Goal: Task Accomplishment & Management: Complete application form

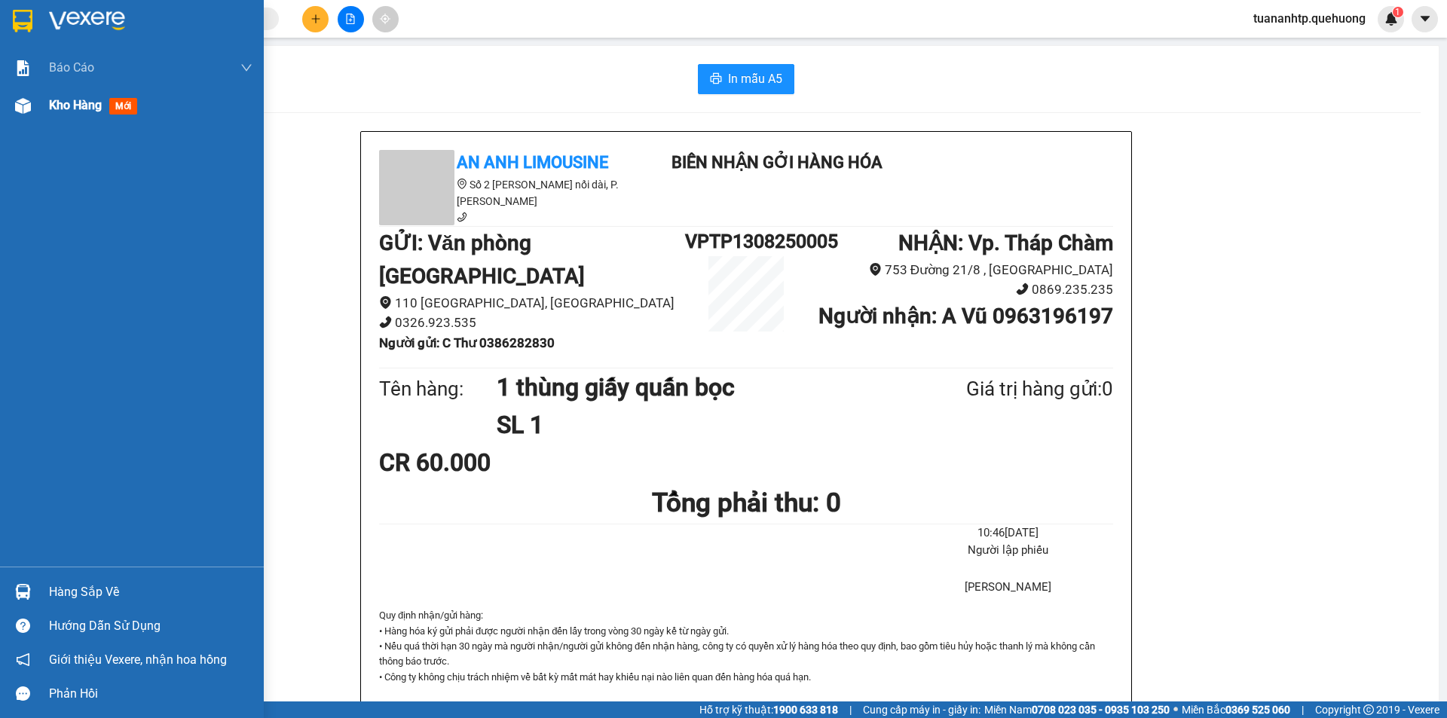
click at [76, 101] on span "Kho hàng" at bounding box center [75, 105] width 53 height 14
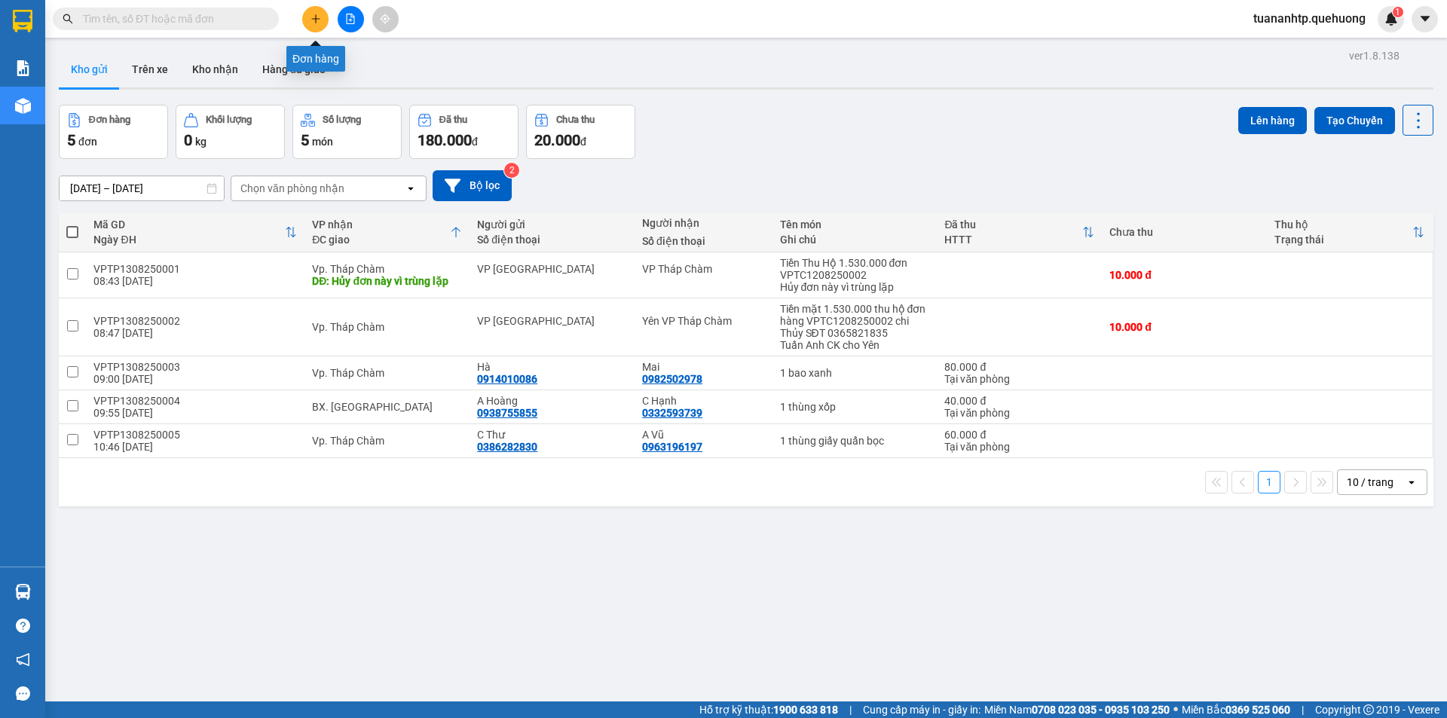
click at [322, 23] on button at bounding box center [315, 19] width 26 height 26
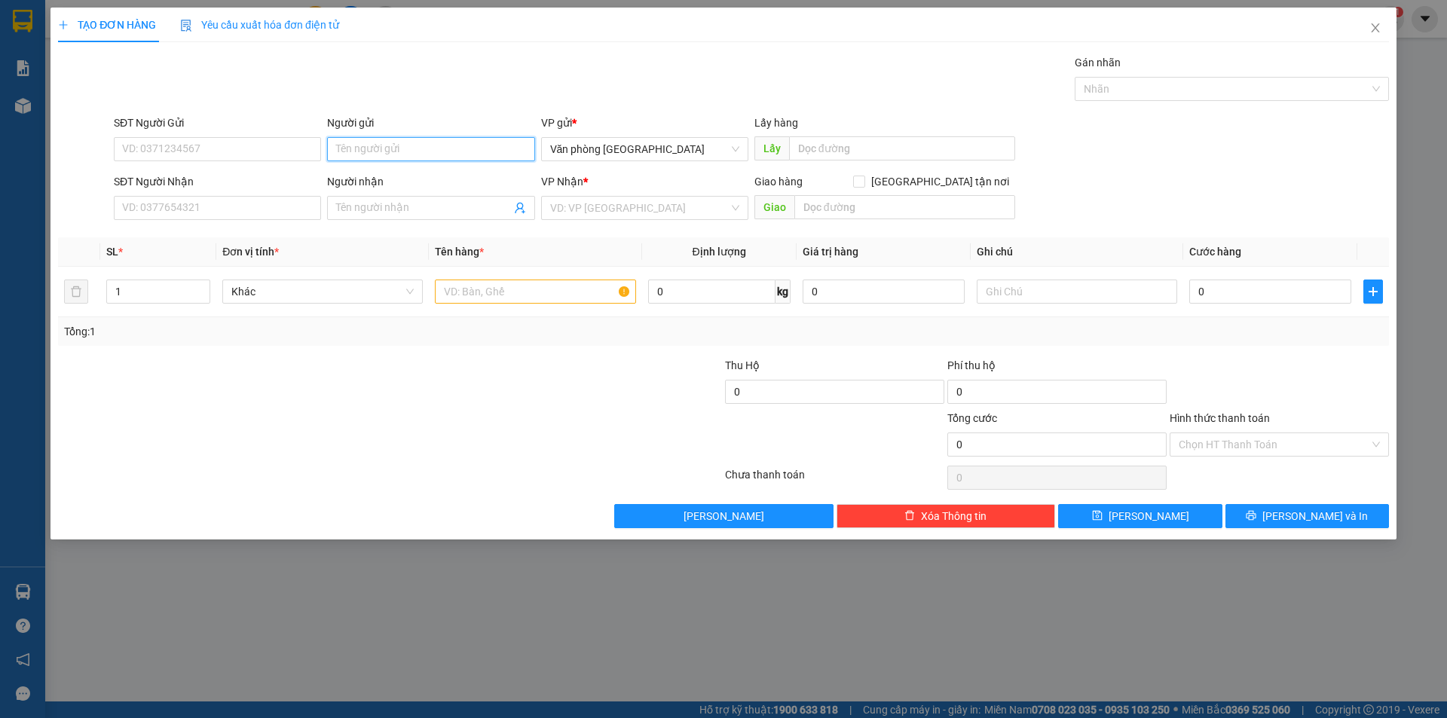
click at [444, 150] on input "Người gửi" at bounding box center [430, 149] width 207 height 24
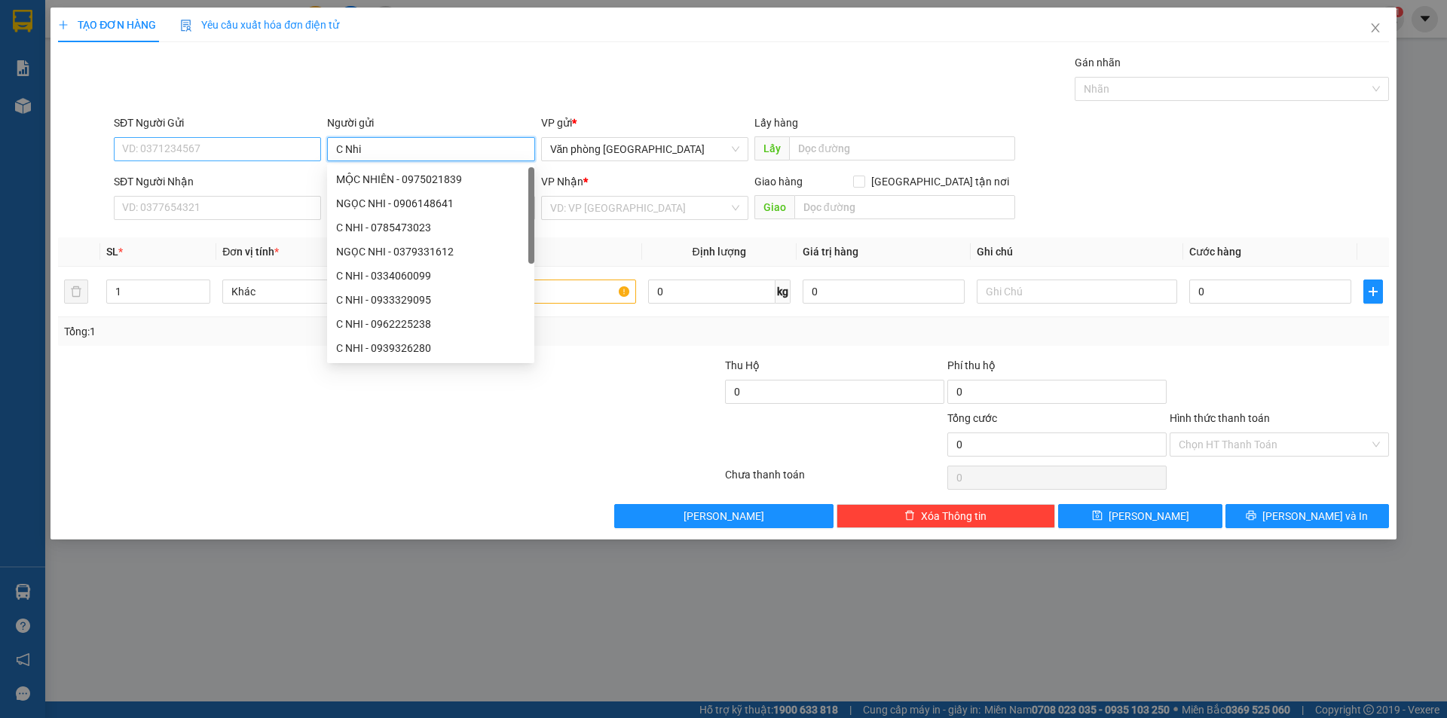
type input "C Nhi"
click at [139, 140] on input "SĐT Người Gửi" at bounding box center [217, 149] width 207 height 24
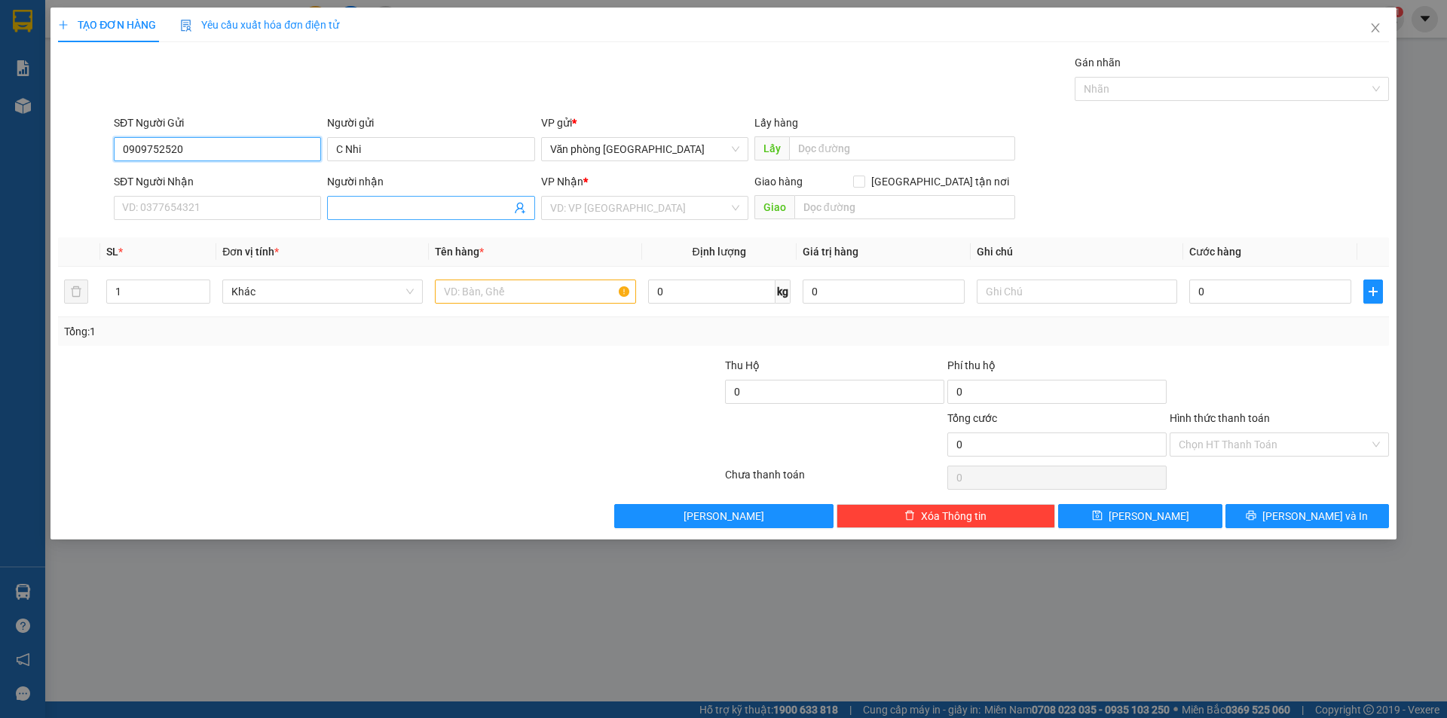
type input "0909752520"
click at [416, 215] on input "Người nhận" at bounding box center [423, 208] width 174 height 17
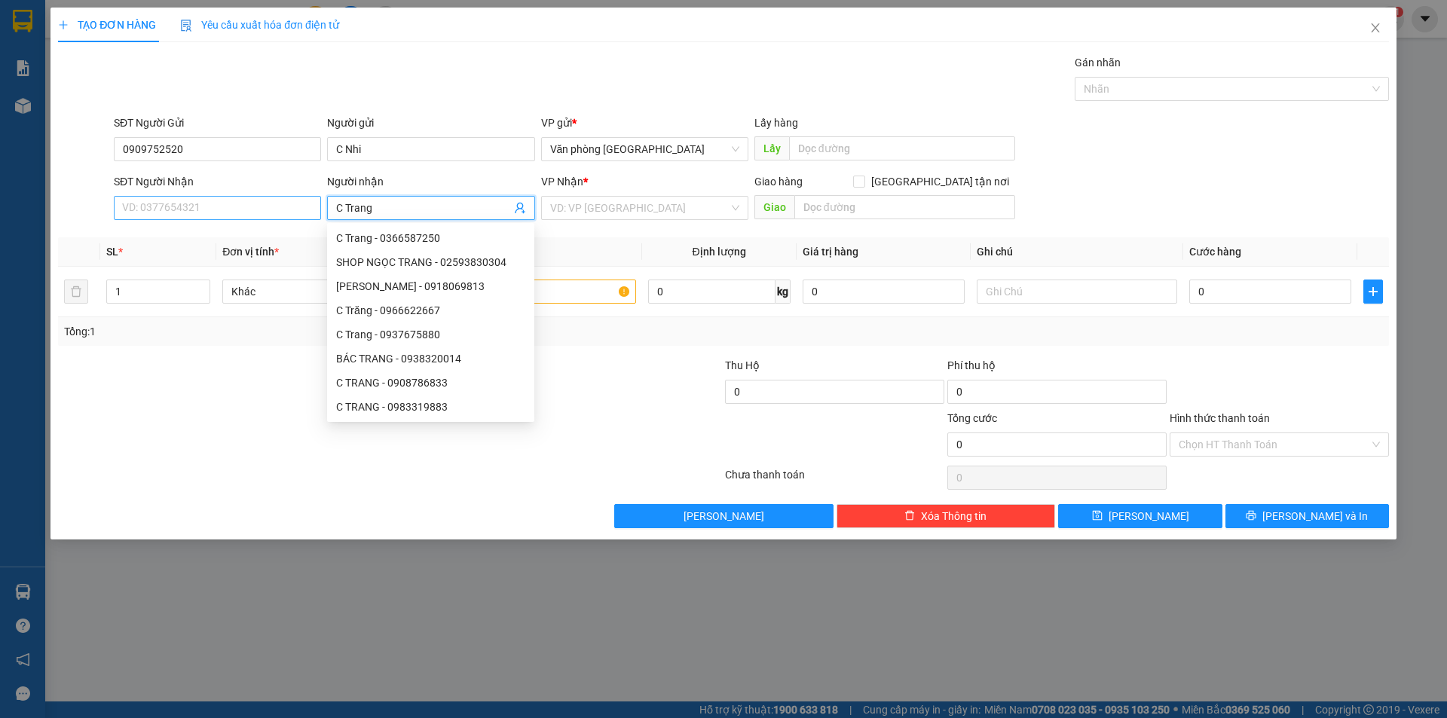
type input "C Trang"
click at [265, 208] on input "SĐT Người Nhận" at bounding box center [217, 208] width 207 height 24
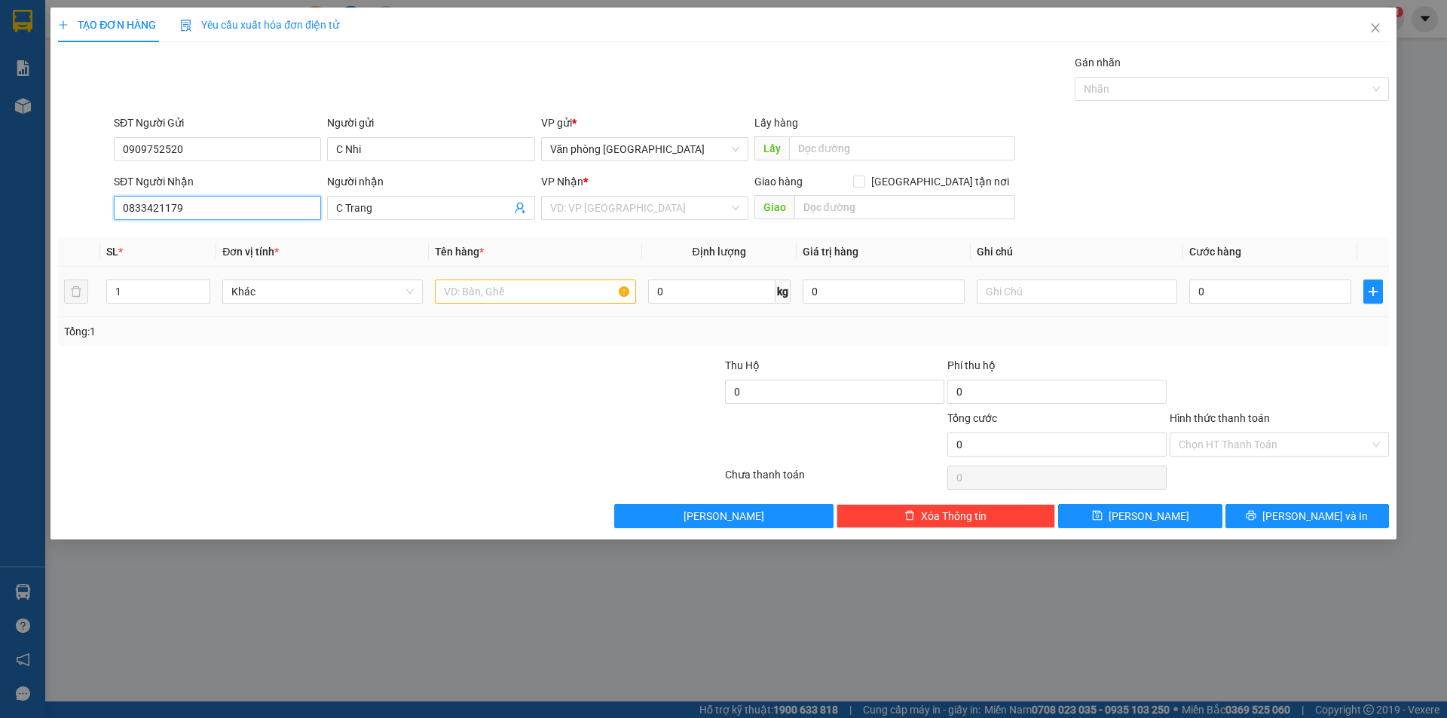
type input "0833421179"
click at [520, 295] on input "text" at bounding box center [535, 292] width 200 height 24
click at [585, 216] on input "search" at bounding box center [639, 208] width 179 height 23
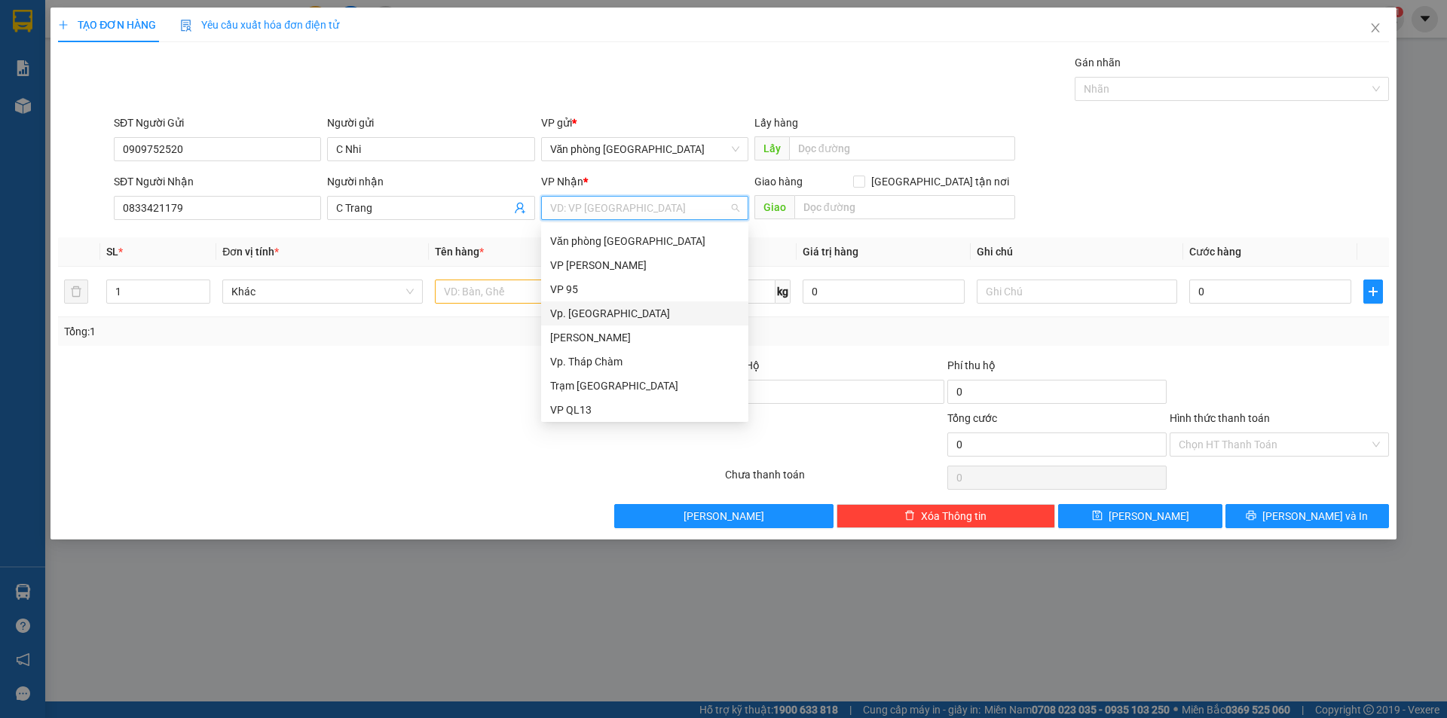
scroll to position [121, 0]
click at [603, 358] on div "BX. [GEOGRAPHIC_DATA]" at bounding box center [644, 358] width 189 height 17
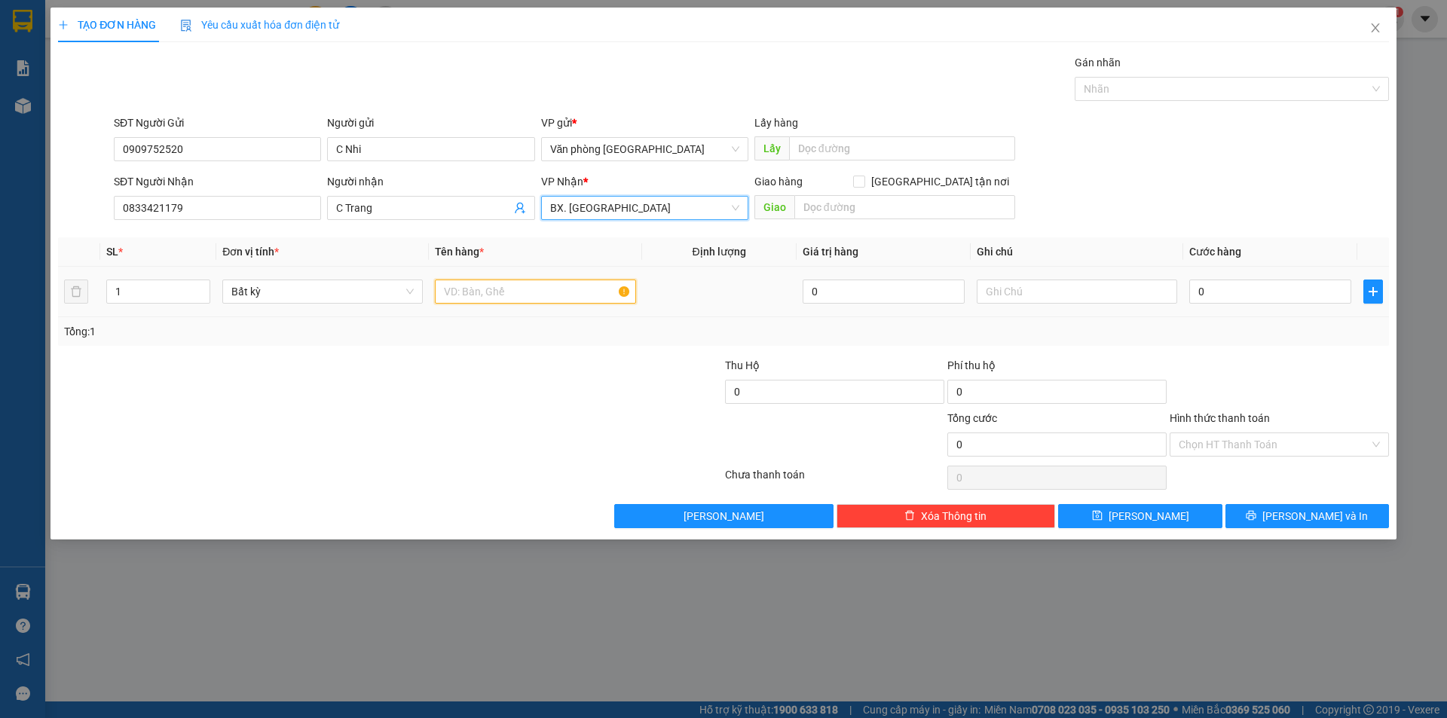
click at [537, 299] on input "text" at bounding box center [535, 292] width 200 height 24
type input "1 cục đen"
click at [1256, 286] on input "0" at bounding box center [1270, 292] width 162 height 24
type input "5"
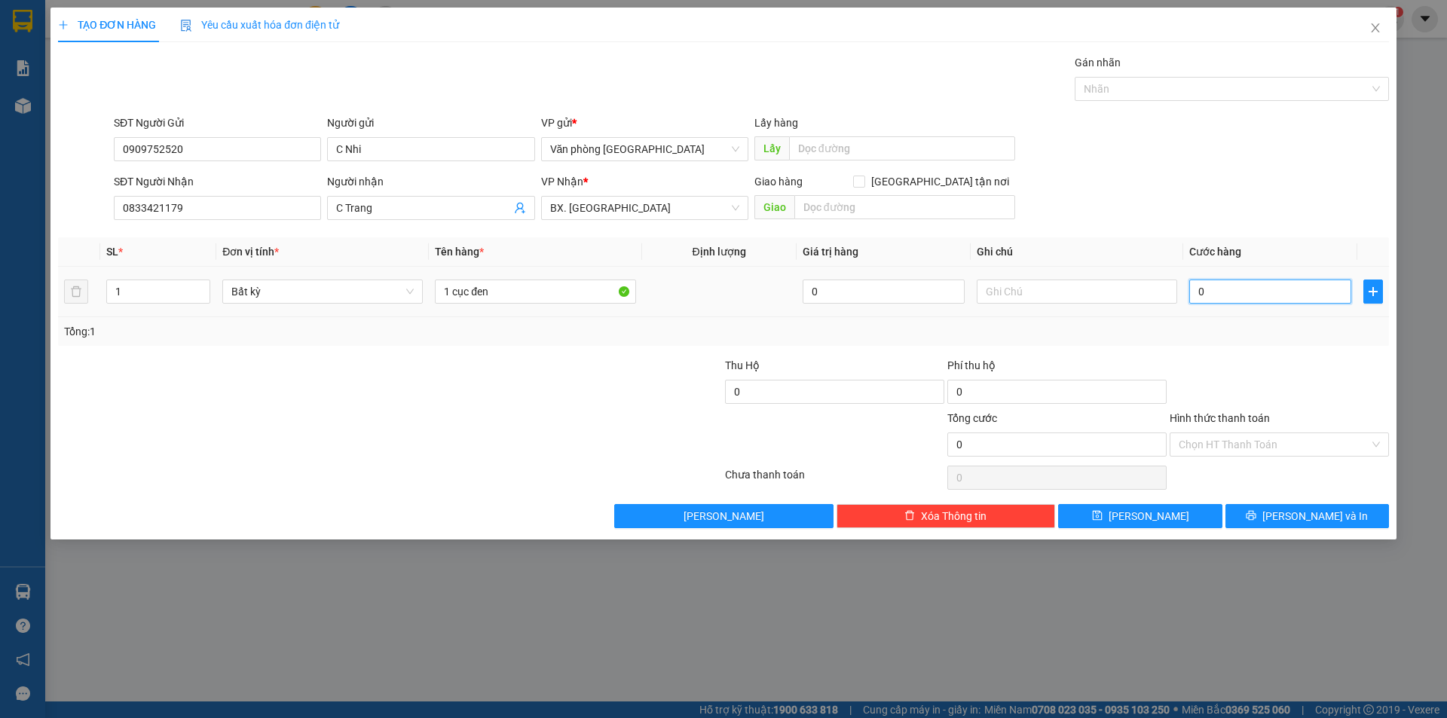
type input "5"
type input "50"
type input "500"
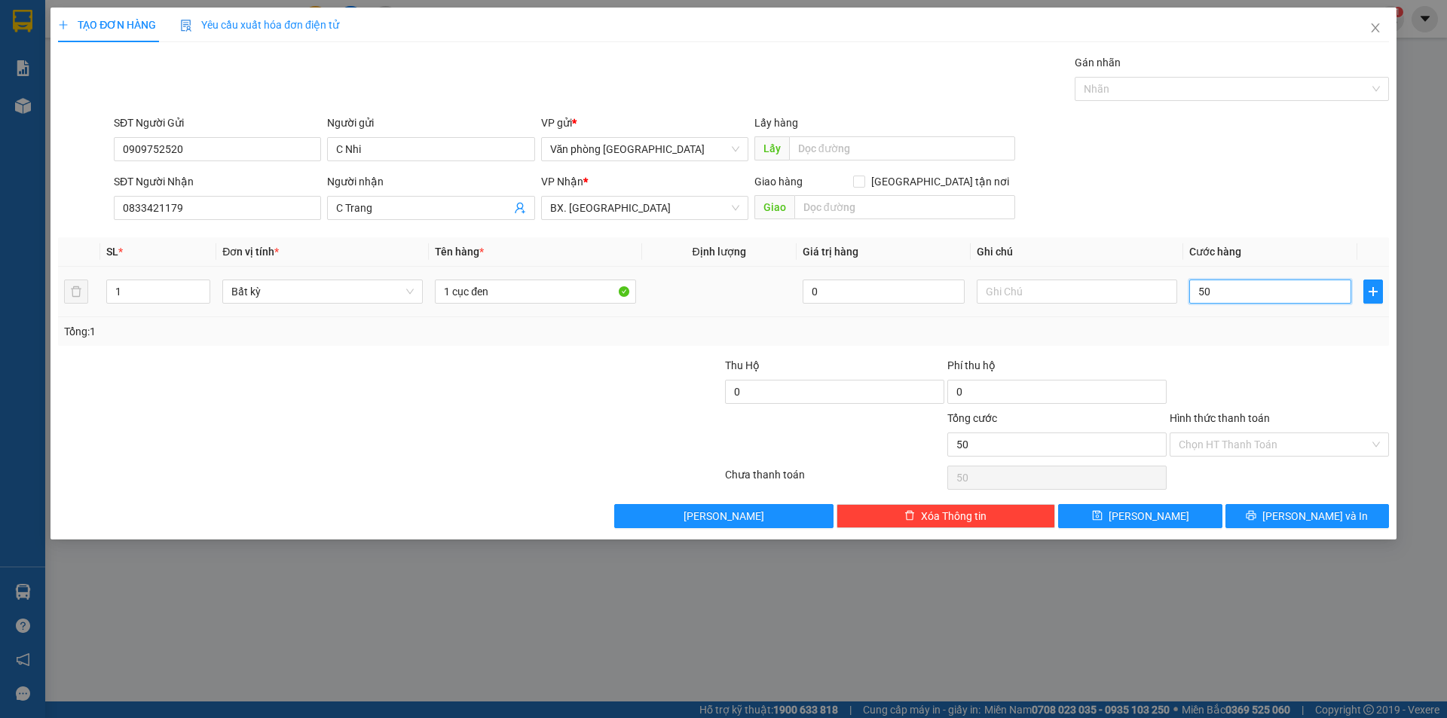
type input "500"
type input "5.000"
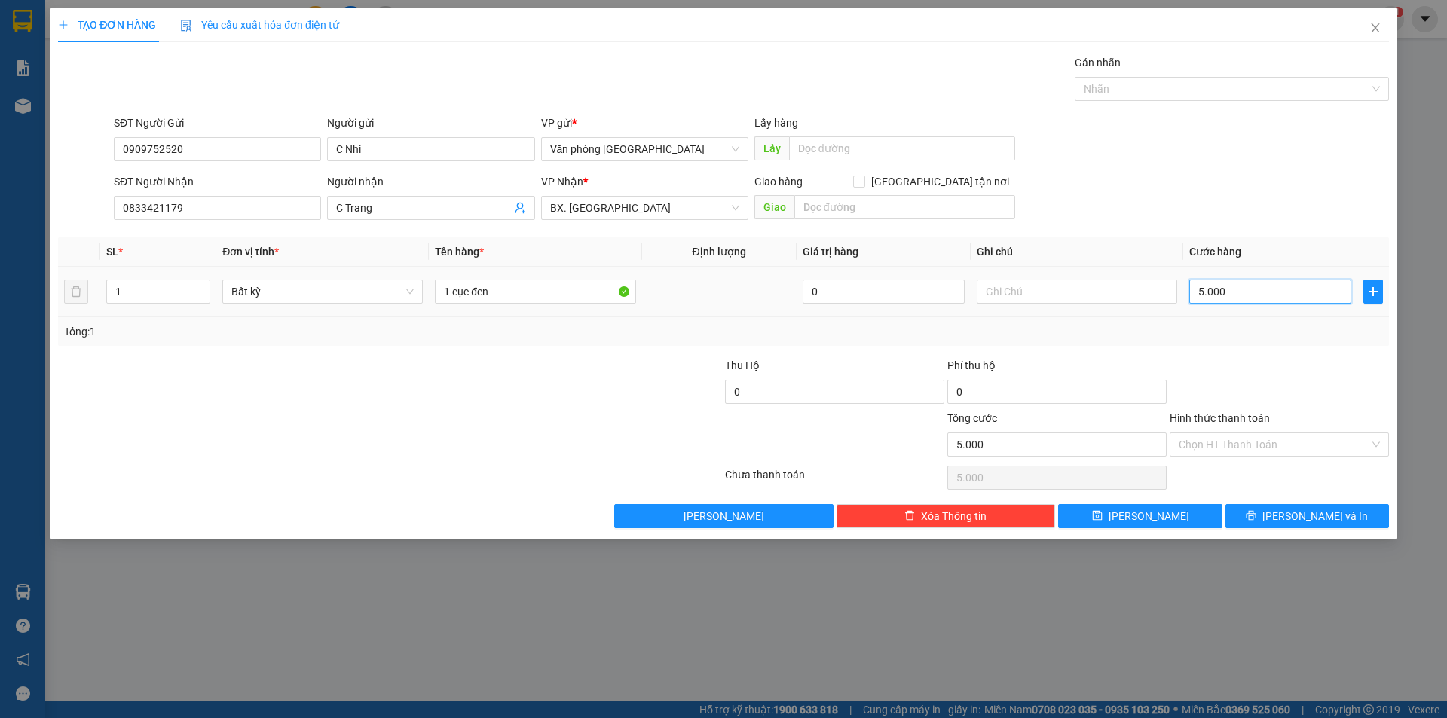
type input "50.000"
click at [1252, 442] on input "Hình thức thanh toán" at bounding box center [1274, 444] width 191 height 23
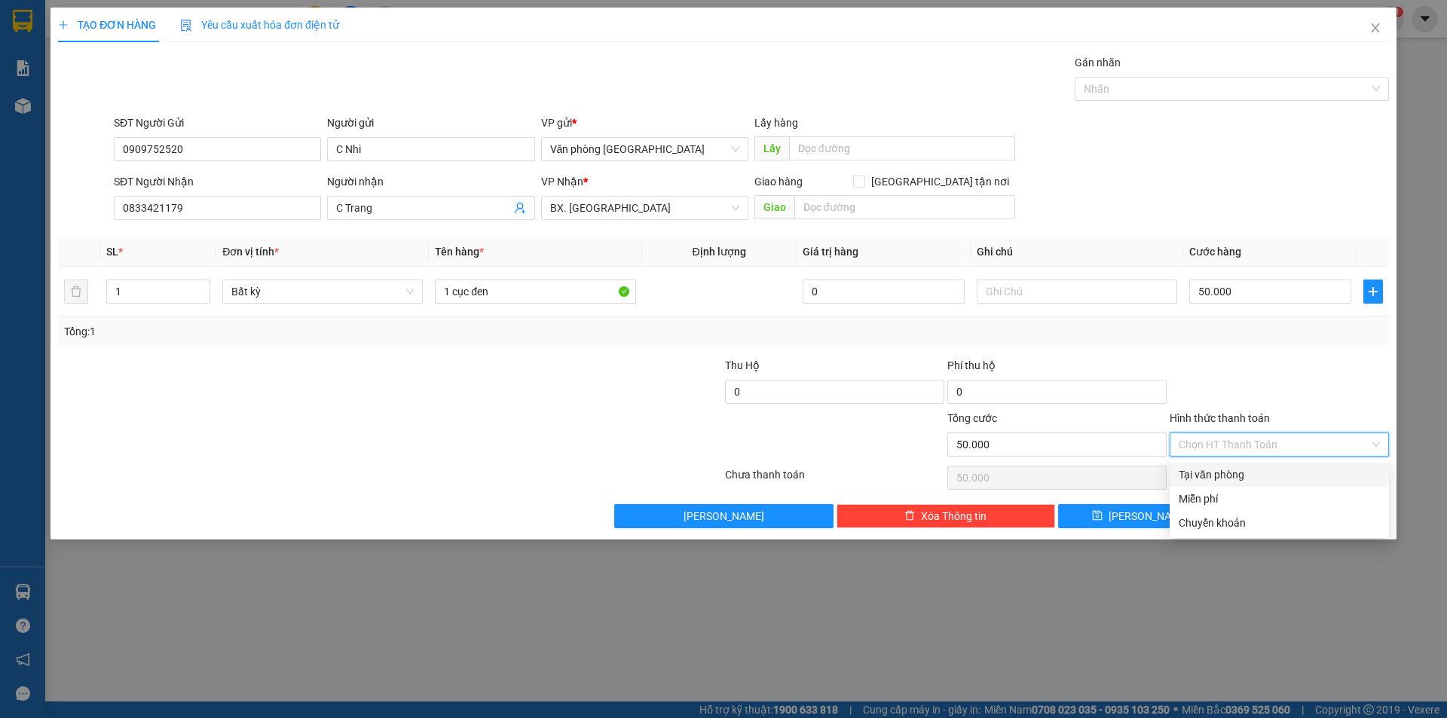
click at [1226, 473] on div "Tại văn phòng" at bounding box center [1279, 475] width 201 height 17
type input "0"
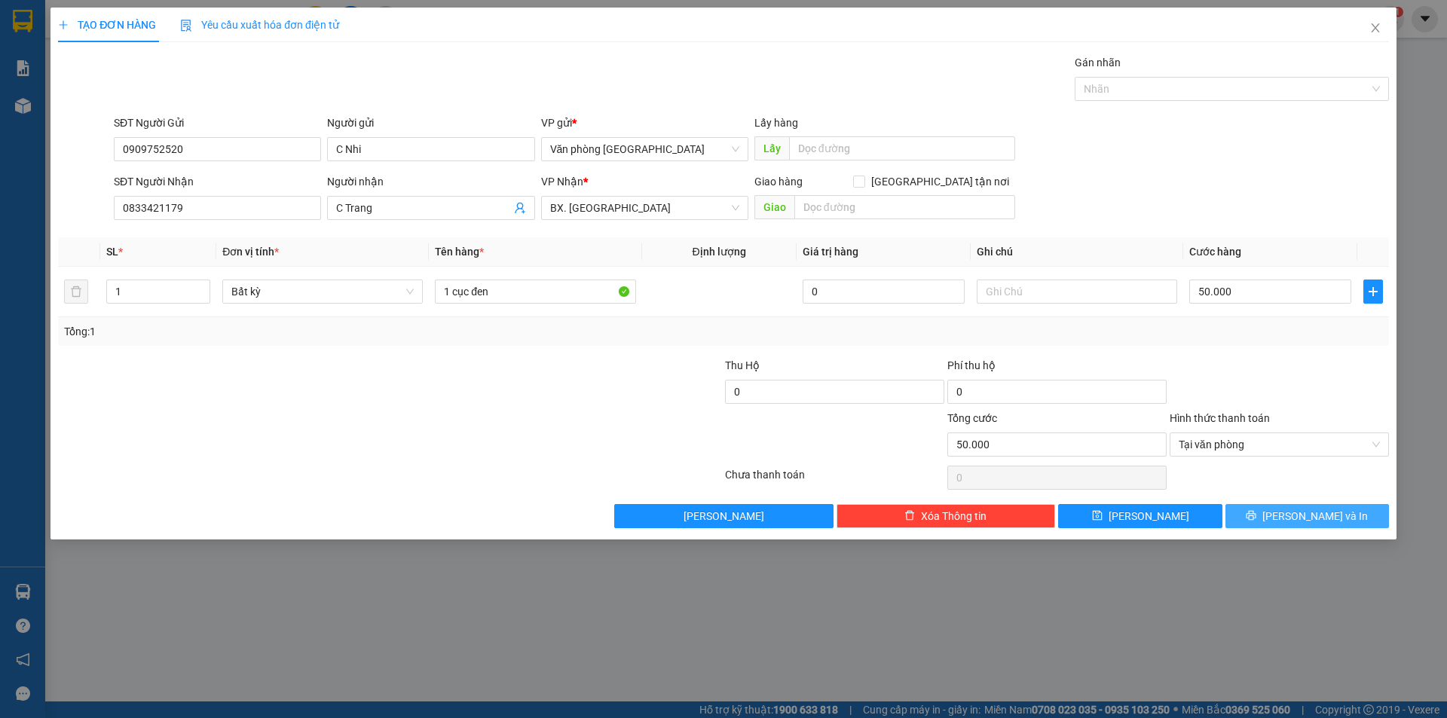
click at [1274, 517] on button "[PERSON_NAME] và In" at bounding box center [1308, 516] width 164 height 24
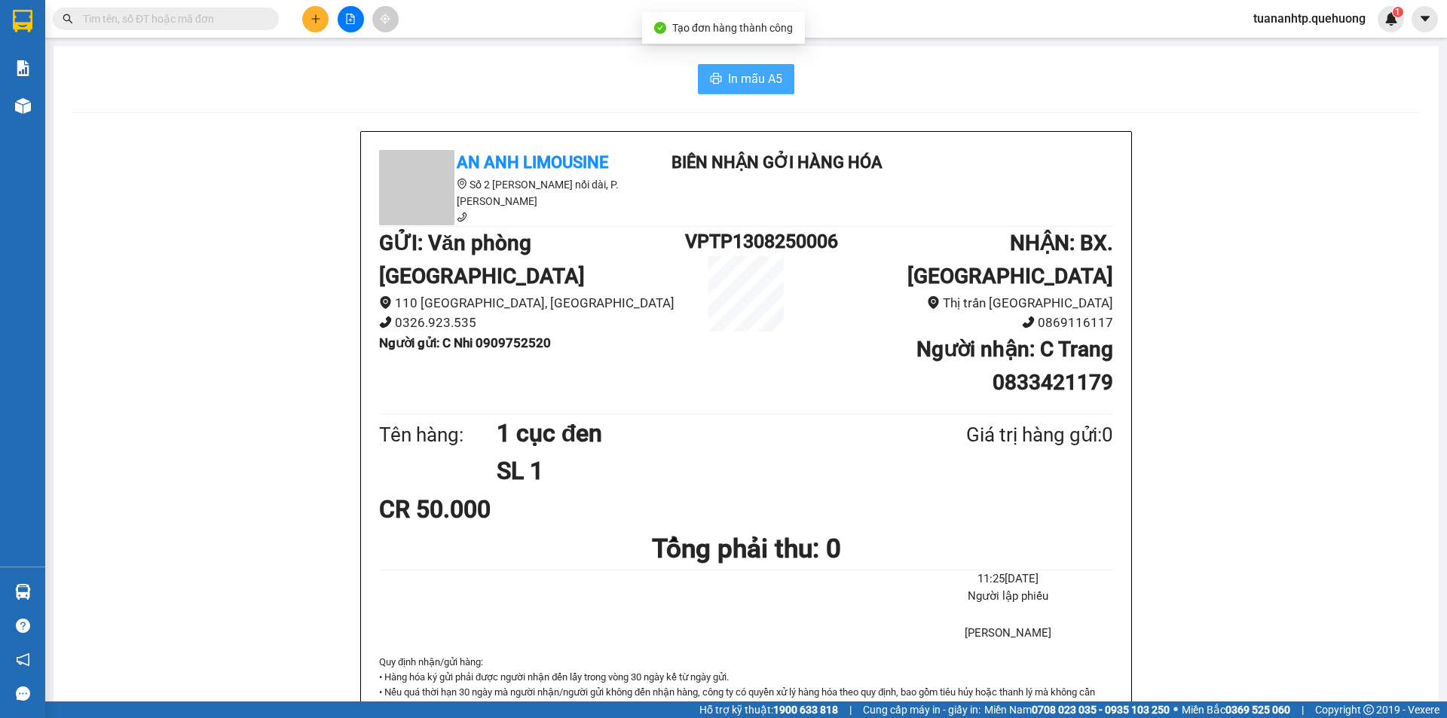
click at [721, 87] on button "In mẫu A5" at bounding box center [746, 79] width 96 height 30
